Goal: Task Accomplishment & Management: Manage account settings

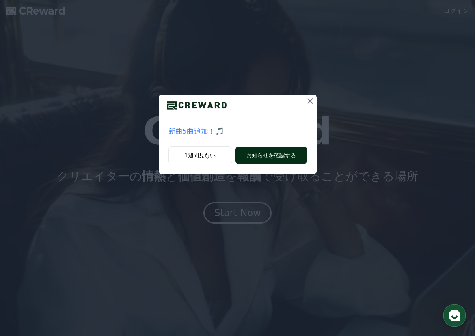
click at [284, 159] on button "お知らせを確認する" at bounding box center [272, 155] width 72 height 17
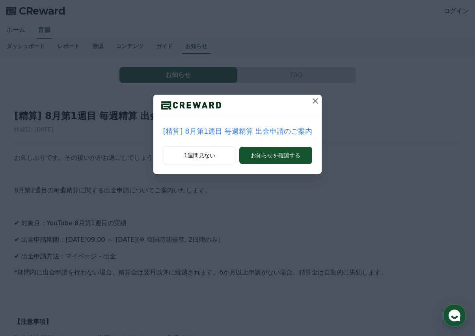
click at [312, 103] on icon at bounding box center [315, 100] width 9 height 9
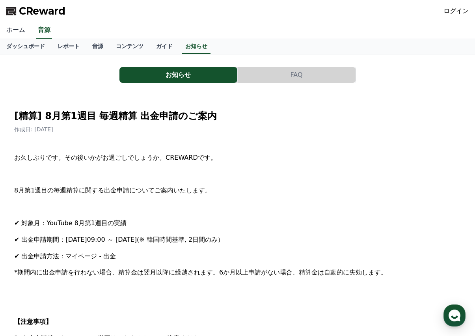
click at [13, 30] on link "ホーム" at bounding box center [16, 30] width 32 height 17
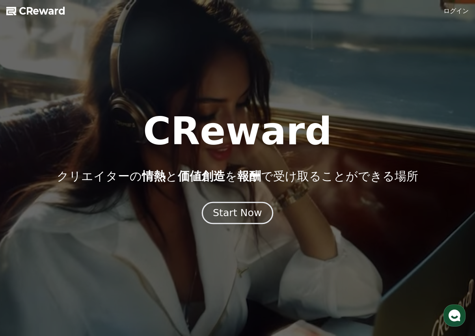
click at [222, 214] on div "Start Now" at bounding box center [237, 212] width 49 height 13
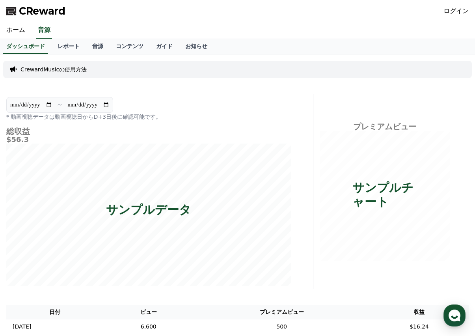
click at [457, 8] on link "ログイン" at bounding box center [456, 10] width 25 height 9
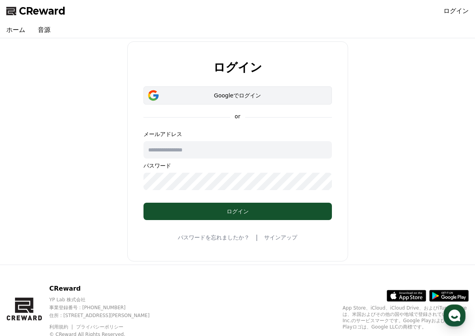
click at [209, 95] on div "Googleでログイン" at bounding box center [238, 96] width 166 height 8
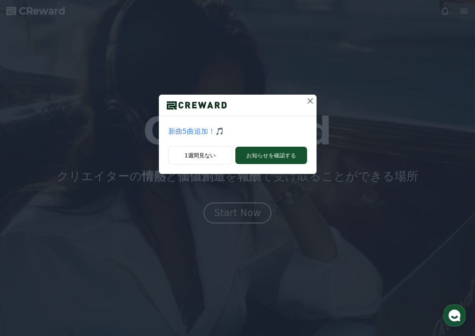
click at [310, 102] on icon at bounding box center [310, 100] width 9 height 9
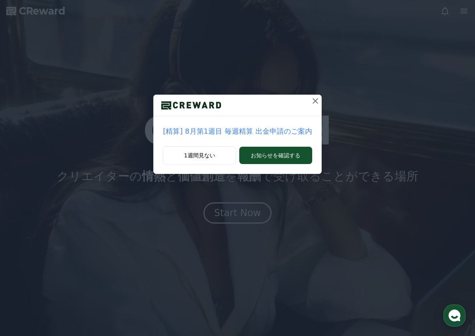
click at [313, 101] on icon at bounding box center [316, 101] width 6 height 6
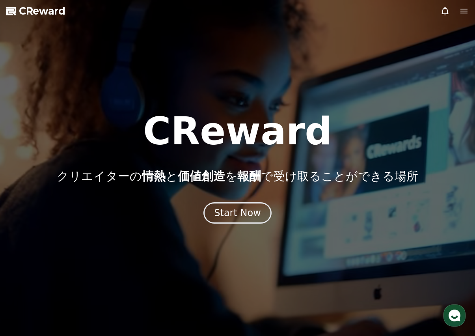
click at [446, 9] on icon at bounding box center [445, 10] width 9 height 9
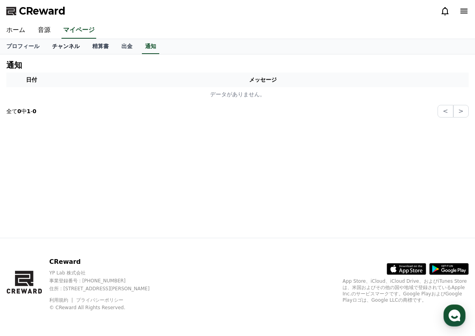
click at [55, 49] on link "チャンネル" at bounding box center [66, 46] width 40 height 15
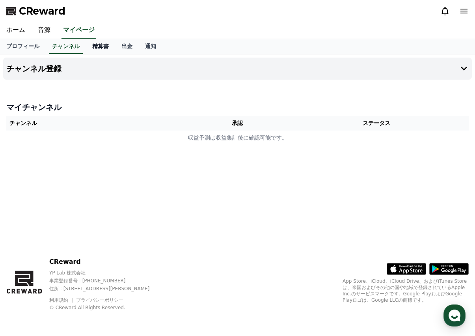
click at [87, 47] on link "精算書" at bounding box center [100, 46] width 29 height 15
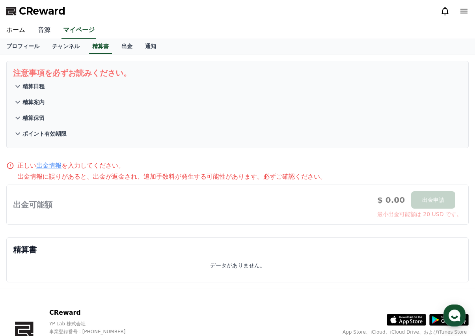
click at [41, 29] on link "音源" at bounding box center [44, 30] width 25 height 17
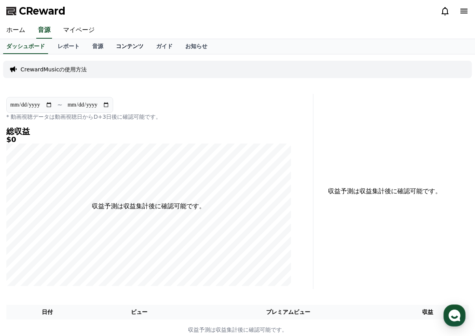
click at [118, 45] on link "コンテンツ" at bounding box center [130, 46] width 40 height 15
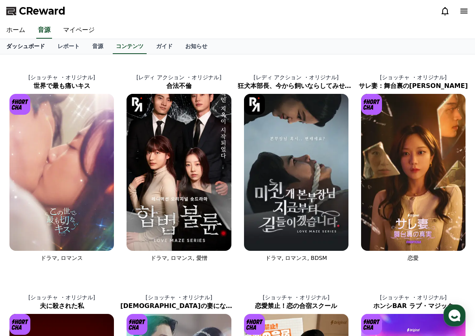
click at [25, 50] on link "ダッシュボード" at bounding box center [25, 46] width 51 height 15
